Goal: Transaction & Acquisition: Obtain resource

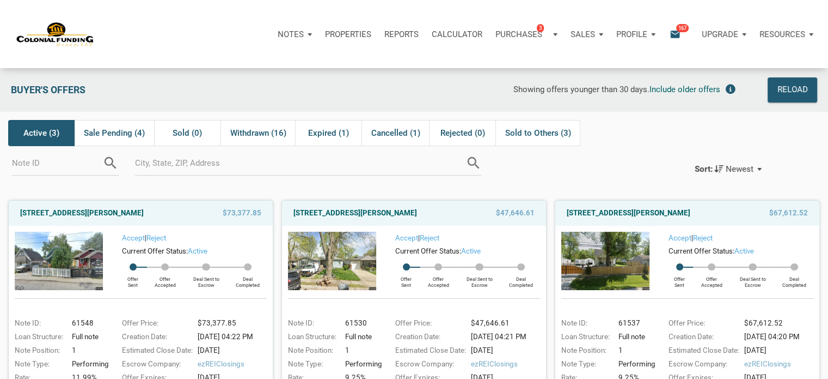
click at [675, 33] on icon "email" at bounding box center [675, 34] width 13 height 13
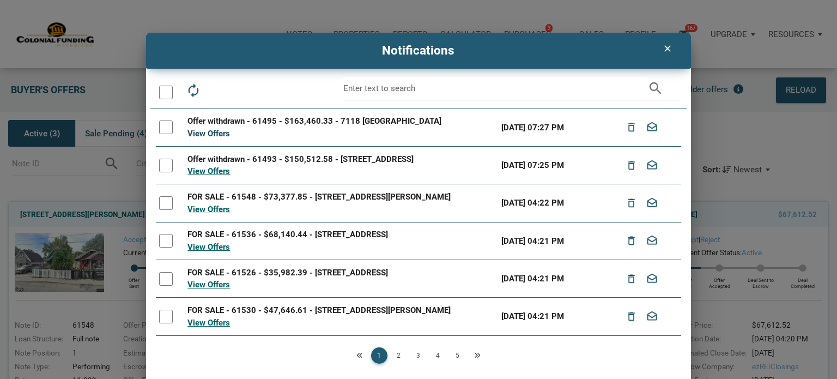
click at [217, 133] on link "View Offers" at bounding box center [208, 134] width 42 height 10
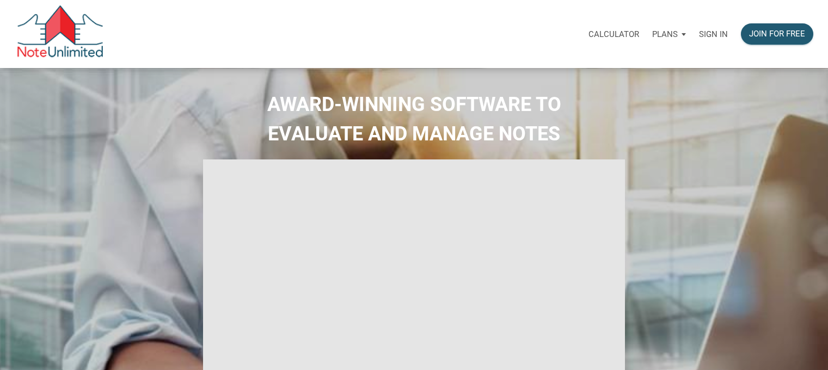
type input "Introduction to new features"
select select
